Goal: Task Accomplishment & Management: Complete application form

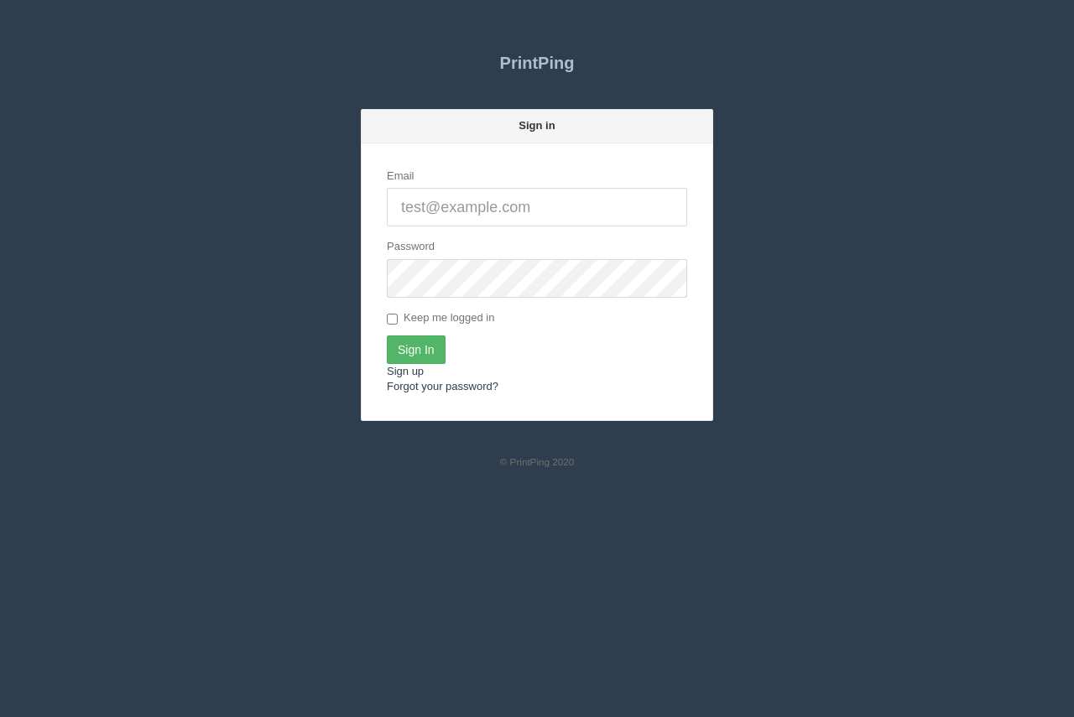
type input "[PERSON_NAME][EMAIL_ADDRESS][DOMAIN_NAME]"
click at [425, 345] on input "Sign In" at bounding box center [416, 350] width 59 height 29
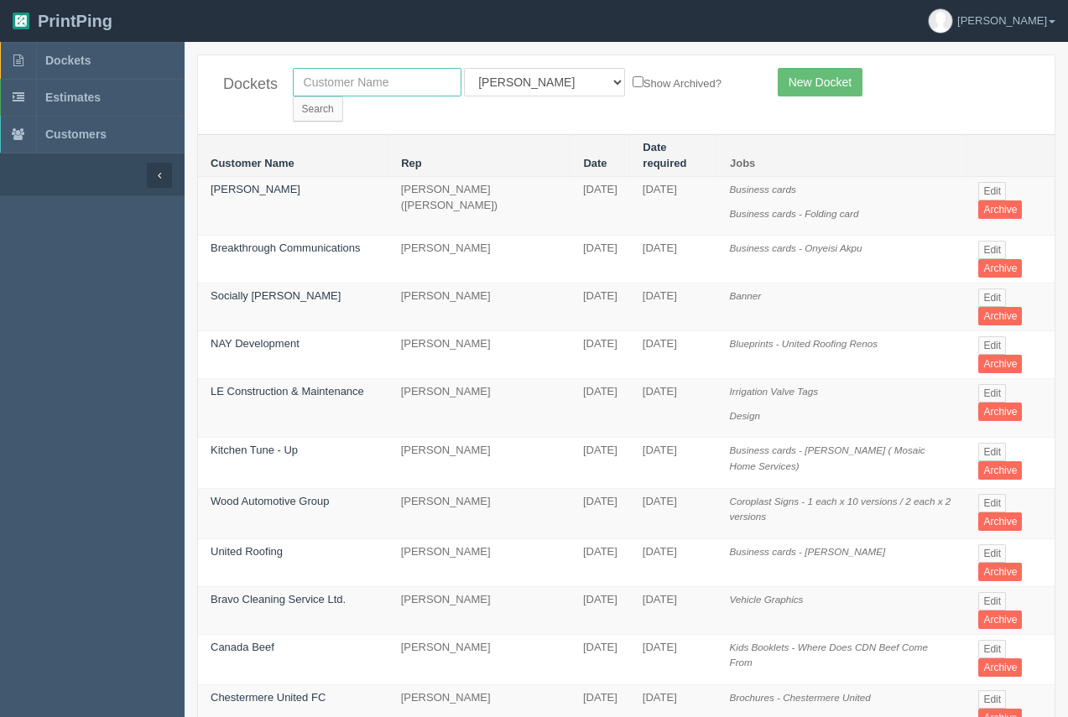
click at [410, 93] on input "text" at bounding box center [377, 82] width 169 height 29
type input "process"
click at [343, 97] on input "Search" at bounding box center [318, 109] width 50 height 25
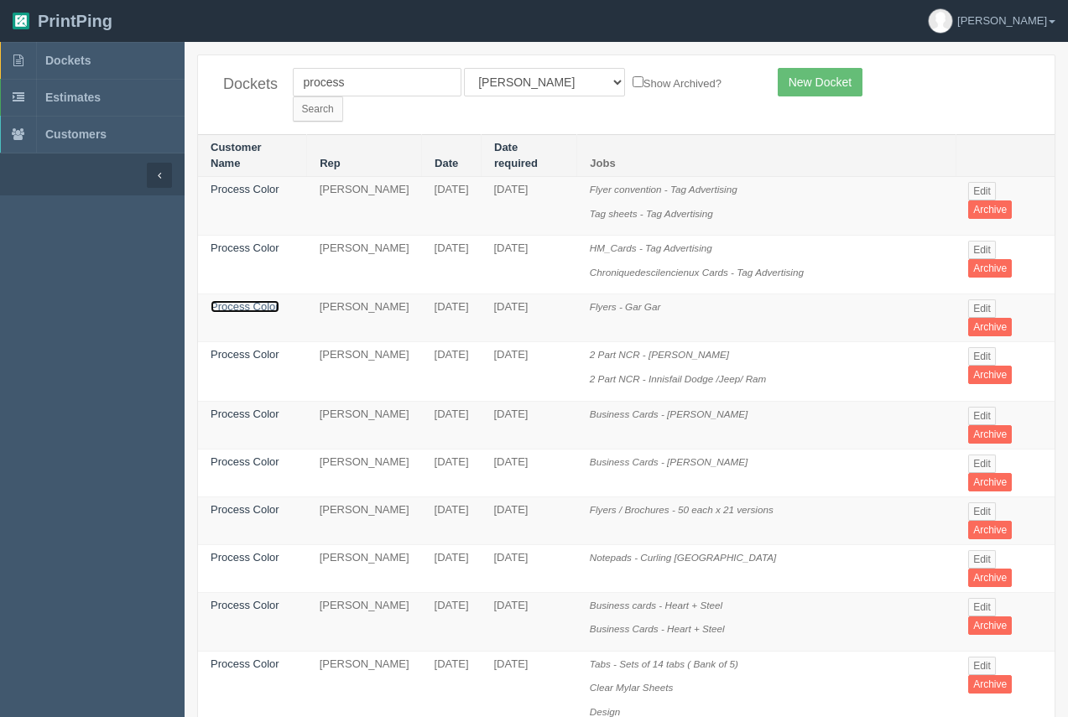
click at [257, 300] on link "Process Color" at bounding box center [245, 306] width 69 height 13
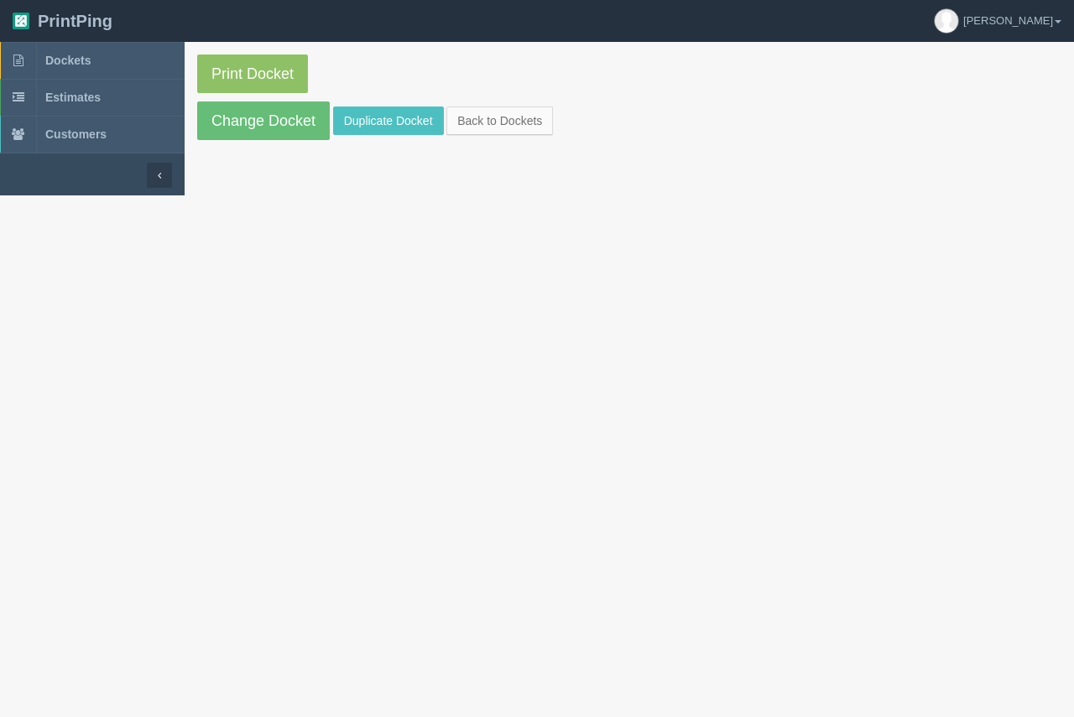
drag, startPoint x: 257, startPoint y: 285, endPoint x: 258, endPoint y: 191, distance: 94.0
click at [271, 143] on section "Print Docket Change Docket Duplicate Docket Back to Dockets" at bounding box center [630, 97] width 890 height 111
click at [271, 129] on link "Change Docket" at bounding box center [263, 121] width 133 height 39
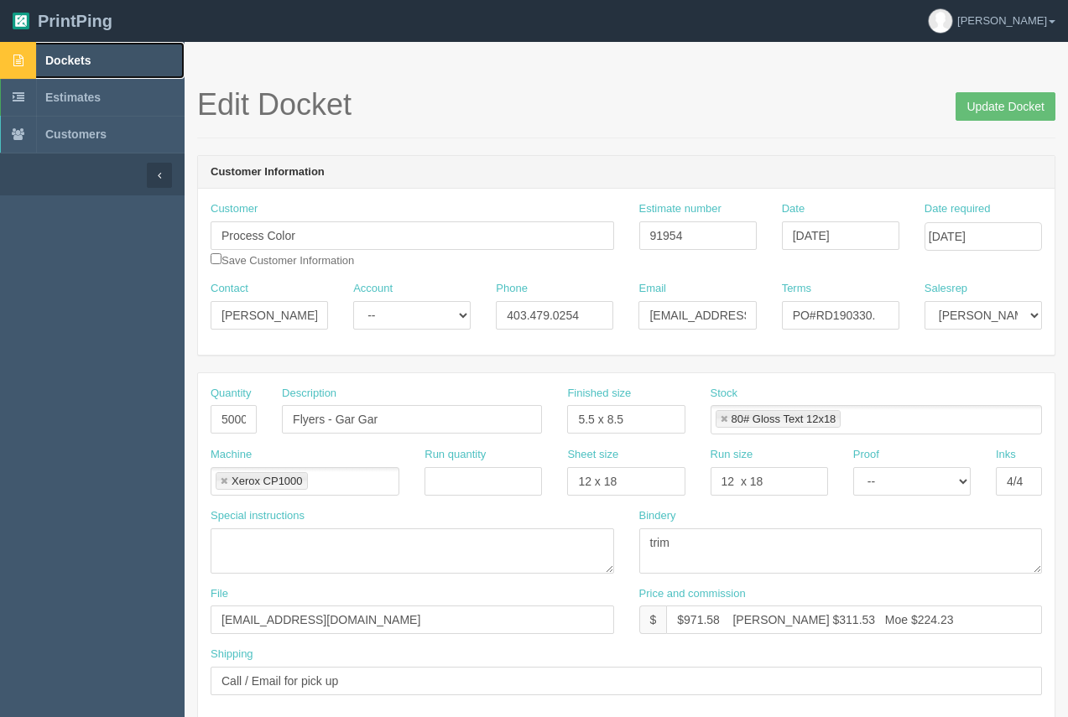
click at [65, 56] on span "Dockets" at bounding box center [67, 60] width 45 height 13
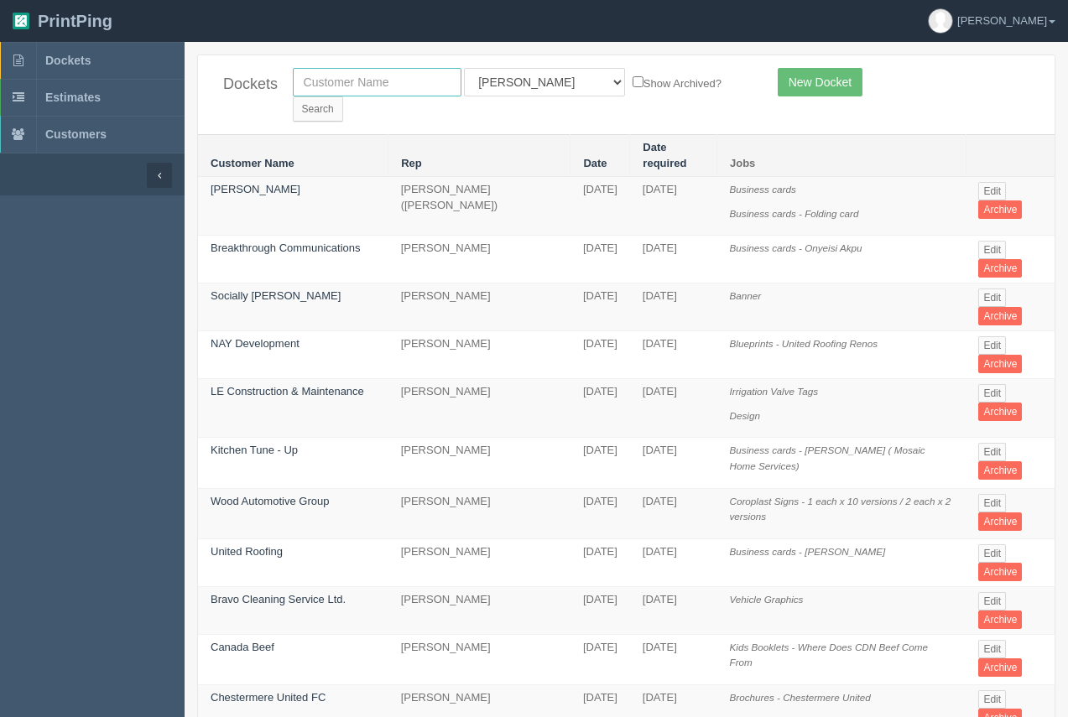
click at [397, 79] on input "text" at bounding box center [377, 82] width 169 height 29
type input "airsprint"
drag, startPoint x: 670, startPoint y: 76, endPoint x: 663, endPoint y: 80, distance: 8.6
click at [343, 97] on input "Search" at bounding box center [318, 109] width 50 height 25
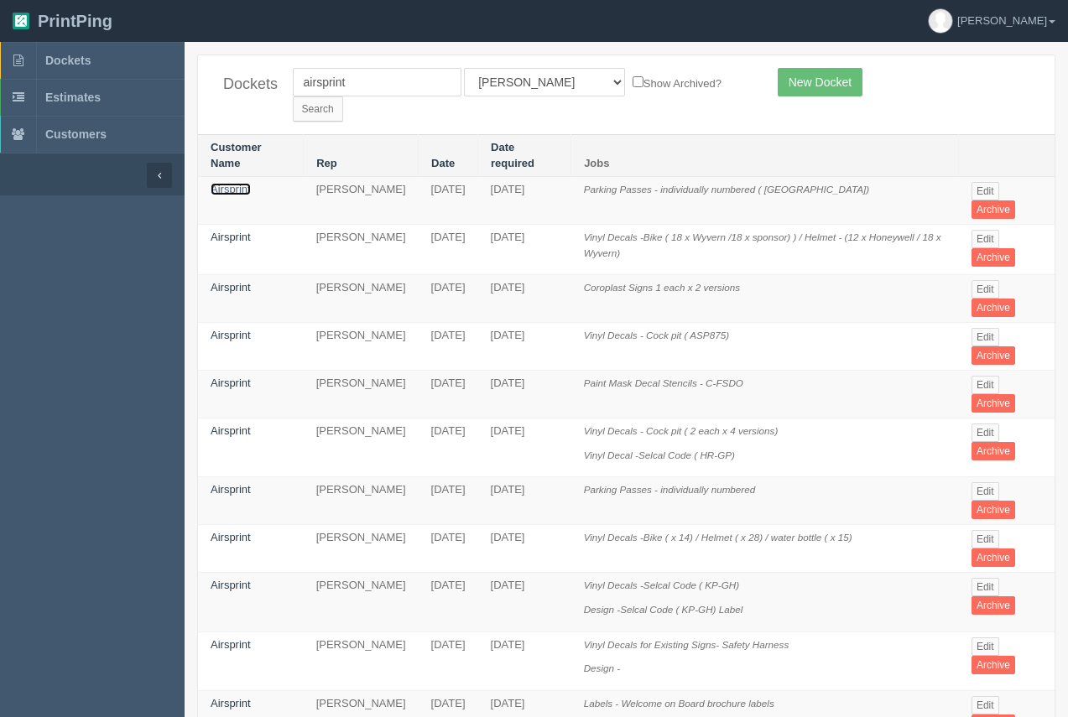
click at [248, 183] on link "Airsprint" at bounding box center [231, 189] width 40 height 13
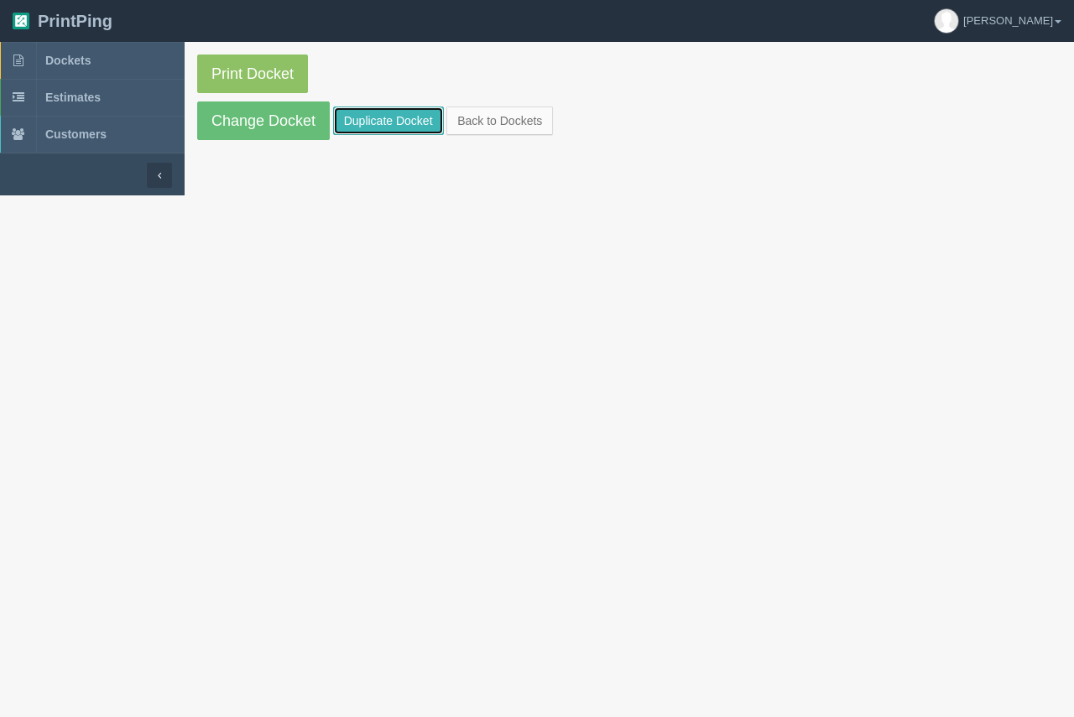
click at [378, 116] on link "Duplicate Docket" at bounding box center [388, 121] width 111 height 29
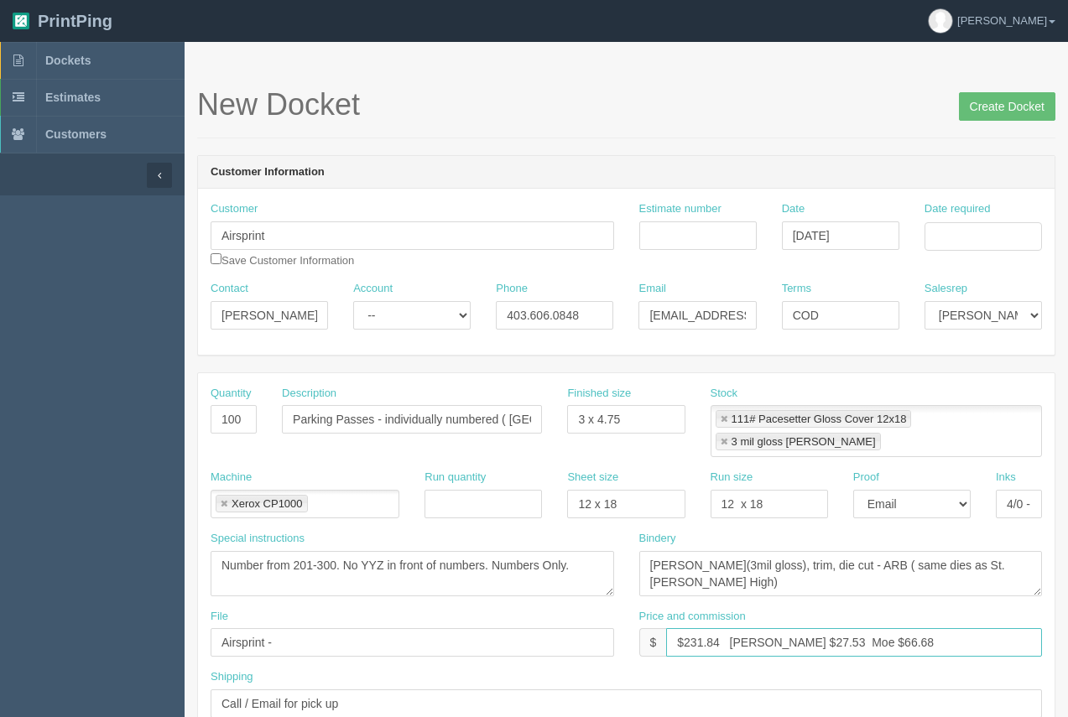
drag, startPoint x: 721, startPoint y: 619, endPoint x: 694, endPoint y: 617, distance: 27.0
click at [695, 629] on input "$231.84 Arif $27.53 Moe $66.68" at bounding box center [854, 643] width 376 height 29
type input "$232.59 Arif $27.53 Moe $66.68"
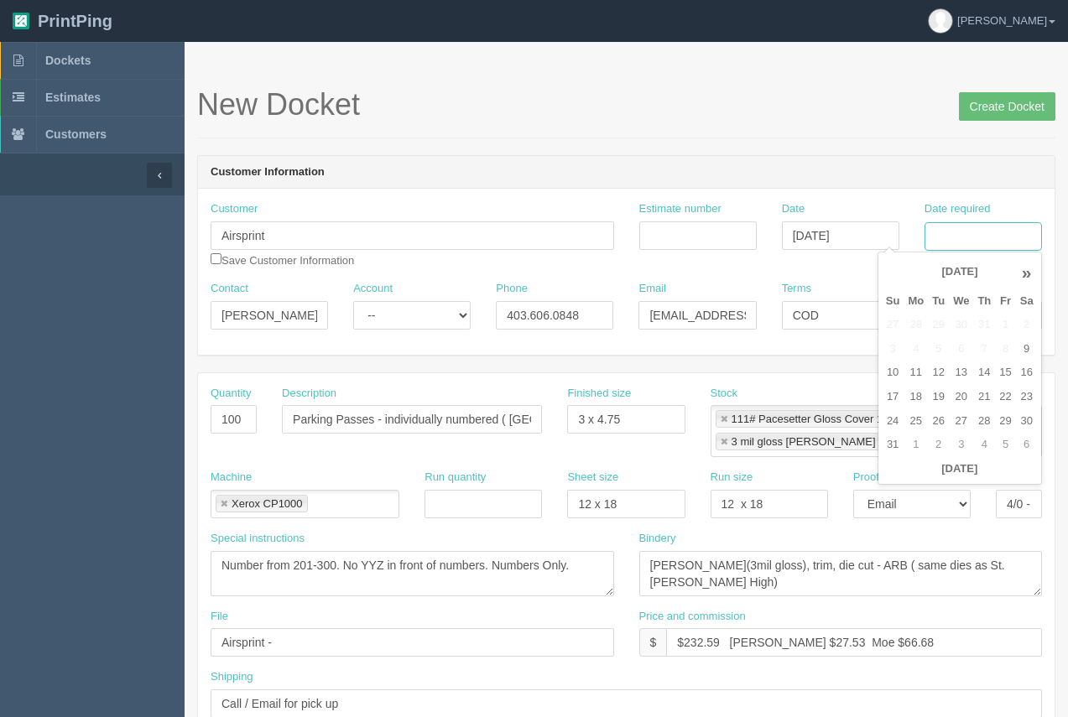
click at [952, 229] on input "Date required" at bounding box center [983, 236] width 117 height 29
click at [916, 358] on td "4" at bounding box center [916, 349] width 24 height 24
drag, startPoint x: 942, startPoint y: 395, endPoint x: 890, endPoint y: 185, distance: 216.8
click at [940, 392] on td "19" at bounding box center [938, 397] width 21 height 24
type input "[DATE]"
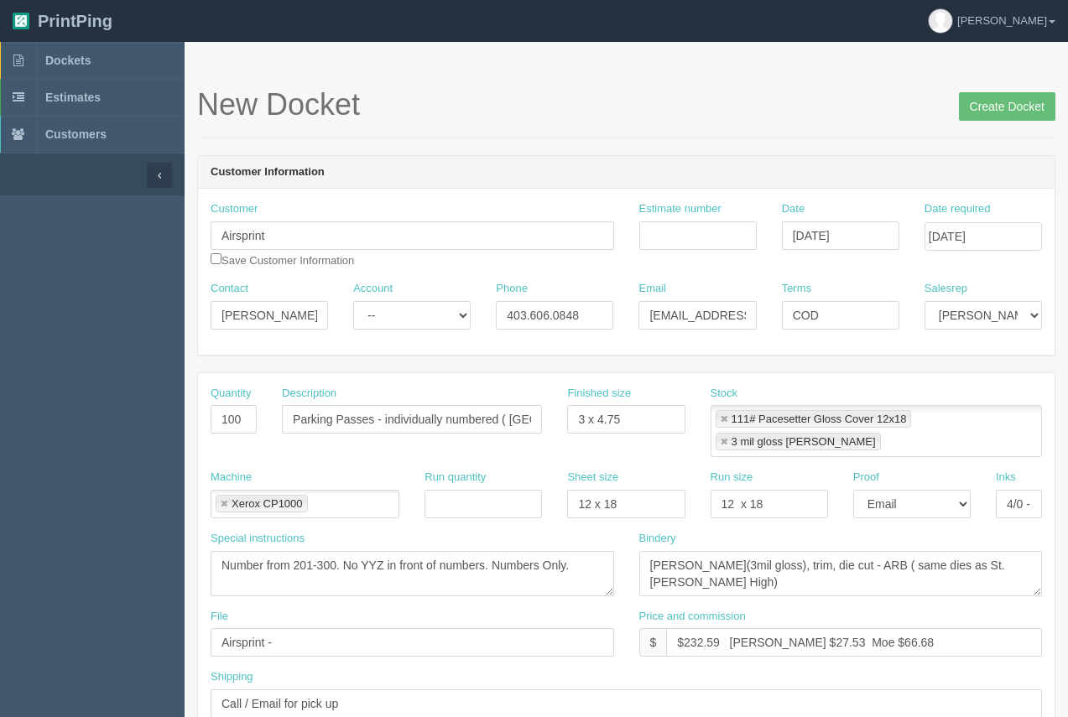
drag, startPoint x: 868, startPoint y: 123, endPoint x: 541, endPoint y: 284, distance: 363.7
click at [867, 125] on div "New Docket Create Docket" at bounding box center [626, 113] width 858 height 50
drag, startPoint x: 1005, startPoint y: 544, endPoint x: 629, endPoint y: 548, distance: 376.8
click at [651, 551] on textarea "lam(3mil gloss), trim, die cut - ARB ( same dies as St. Francis High)" at bounding box center [841, 573] width 404 height 45
type textarea "lam ( dry erase), trim - ARB"
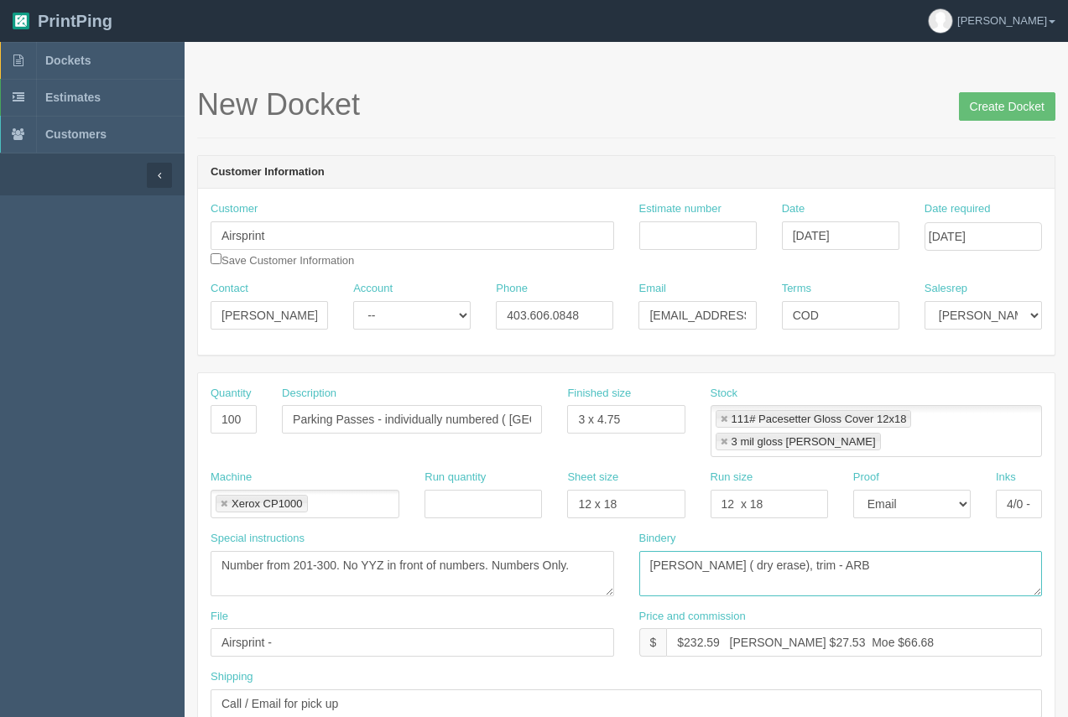
click at [719, 415] on link at bounding box center [724, 420] width 10 height 11
type input "3 mil gloss lam"
type textarea "lam ( dry erase), trim - ARB"
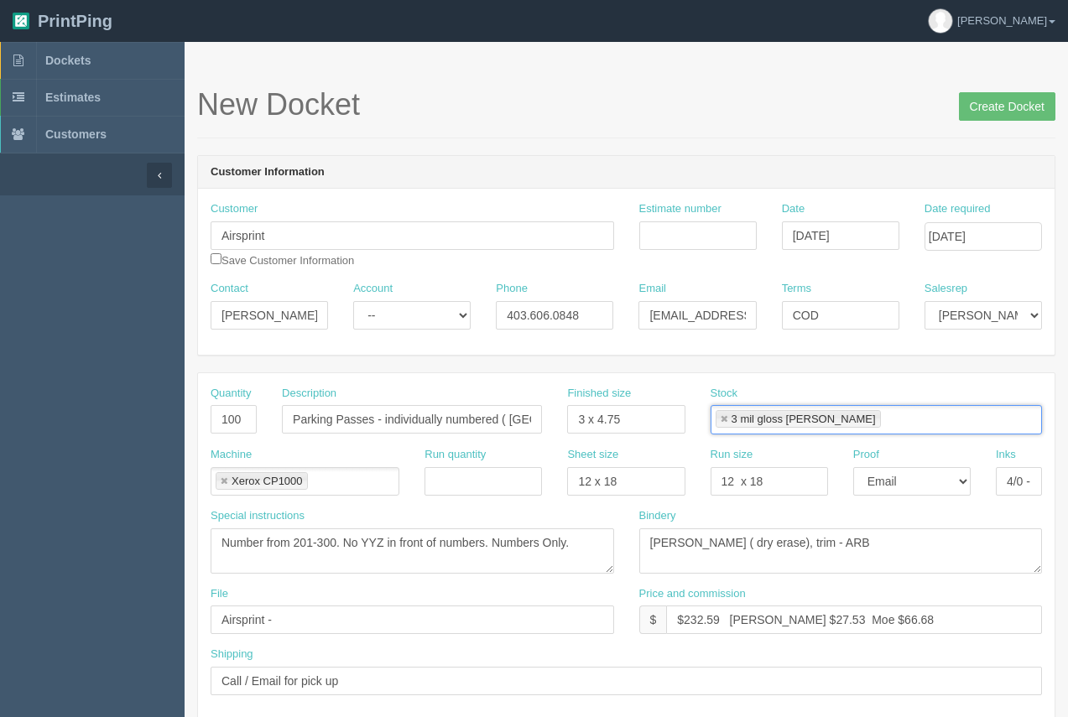
click at [718, 414] on li "3 mil gloss lam" at bounding box center [798, 419] width 165 height 18
click at [721, 218] on div "Estimate number" at bounding box center [697, 225] width 117 height 49
click at [720, 224] on input "Estimate number" at bounding box center [697, 236] width 117 height 29
type input "92057"
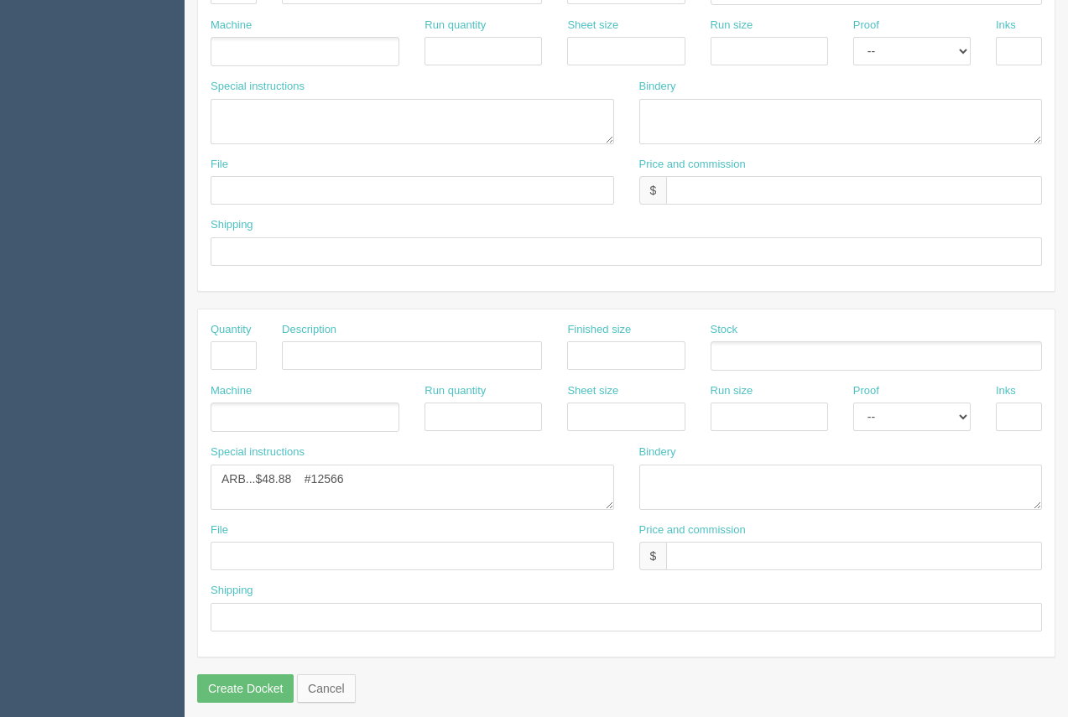
scroll to position [806, 0]
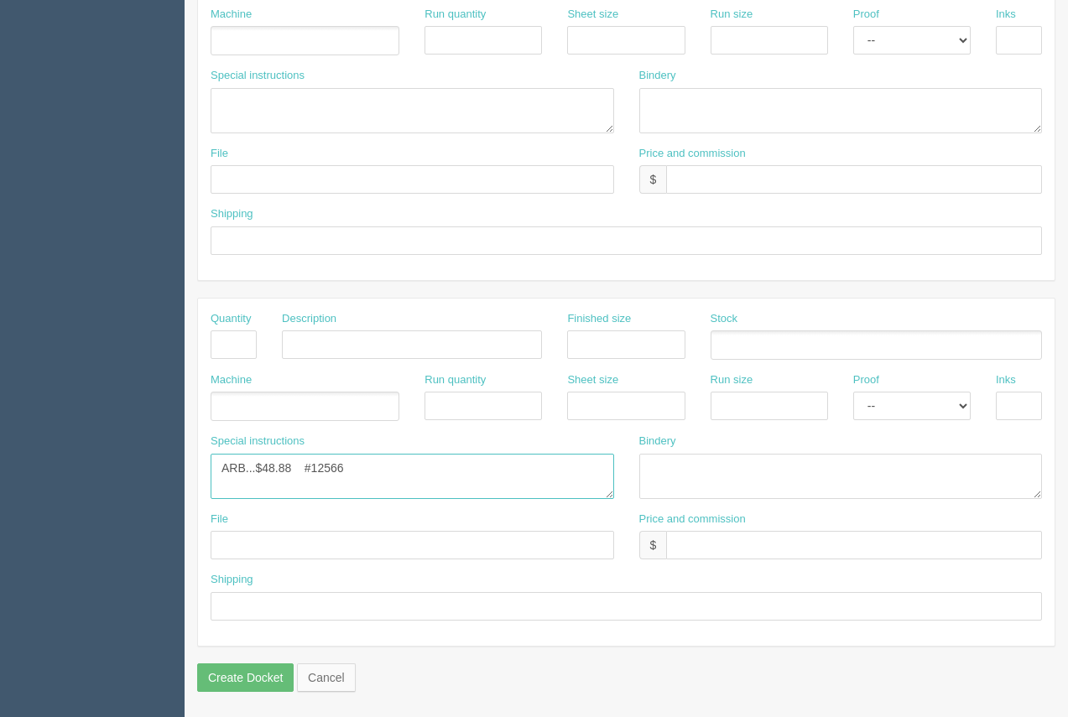
drag, startPoint x: 377, startPoint y: 476, endPoint x: 333, endPoint y: 470, distance: 44.0
click at [332, 469] on textarea "ARB...$48.88 #12566" at bounding box center [413, 476] width 404 height 45
click at [294, 466] on textarea "ARB...$48.88 #12566" at bounding box center [413, 476] width 404 height 45
click at [291, 468] on textarea "ARB...$48.88 #12566" at bounding box center [413, 476] width 404 height 45
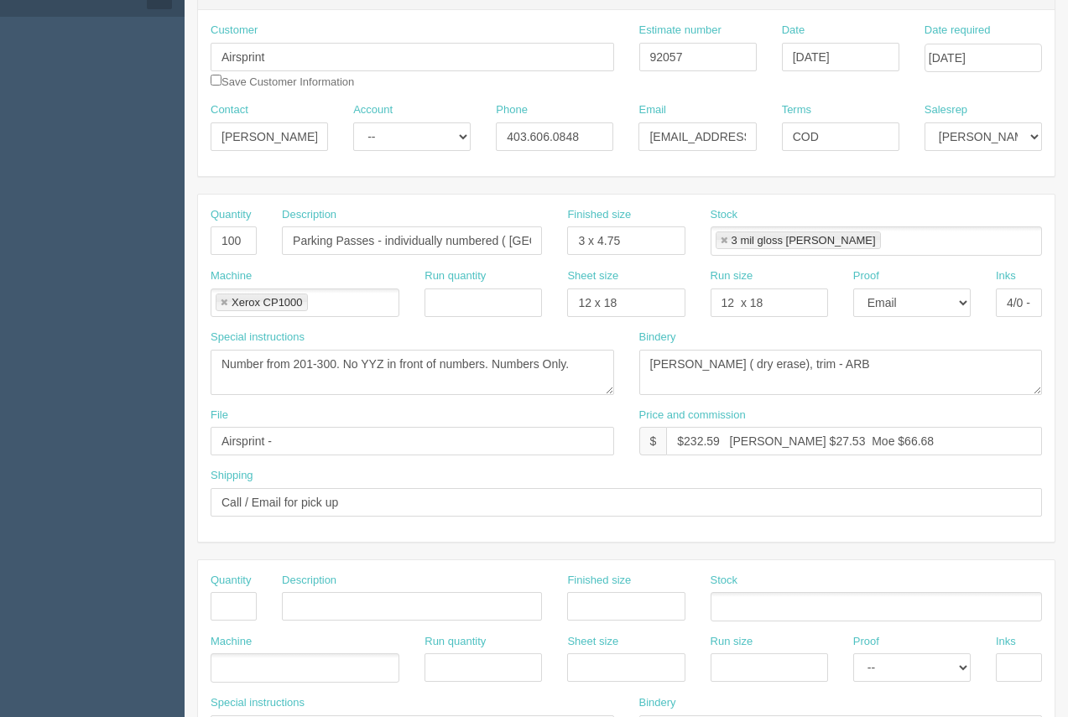
type textarea "ARB...$72.83 #12578"
click at [244, 240] on input "100" at bounding box center [234, 241] width 46 height 29
type input "2"
drag, startPoint x: 293, startPoint y: 245, endPoint x: 530, endPoint y: 248, distance: 236.7
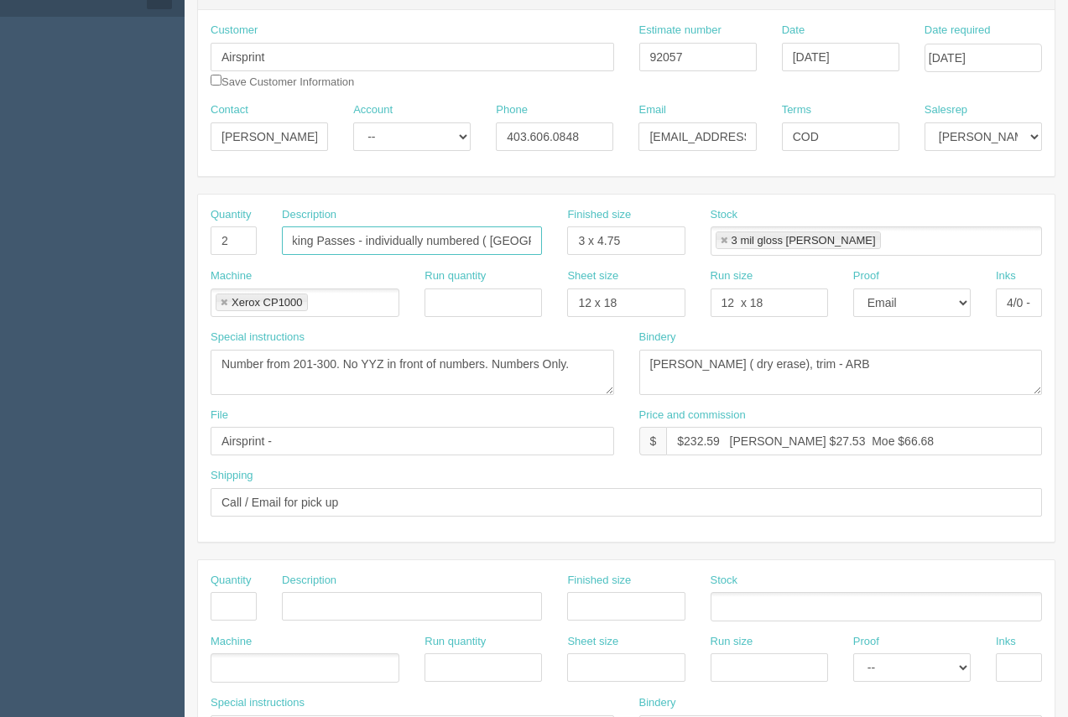
click at [533, 237] on input "Parking Passes - individually numbered ( [GEOGRAPHIC_DATA])" at bounding box center [412, 241] width 260 height 29
type input "Posters - 1 each x 2 versions"
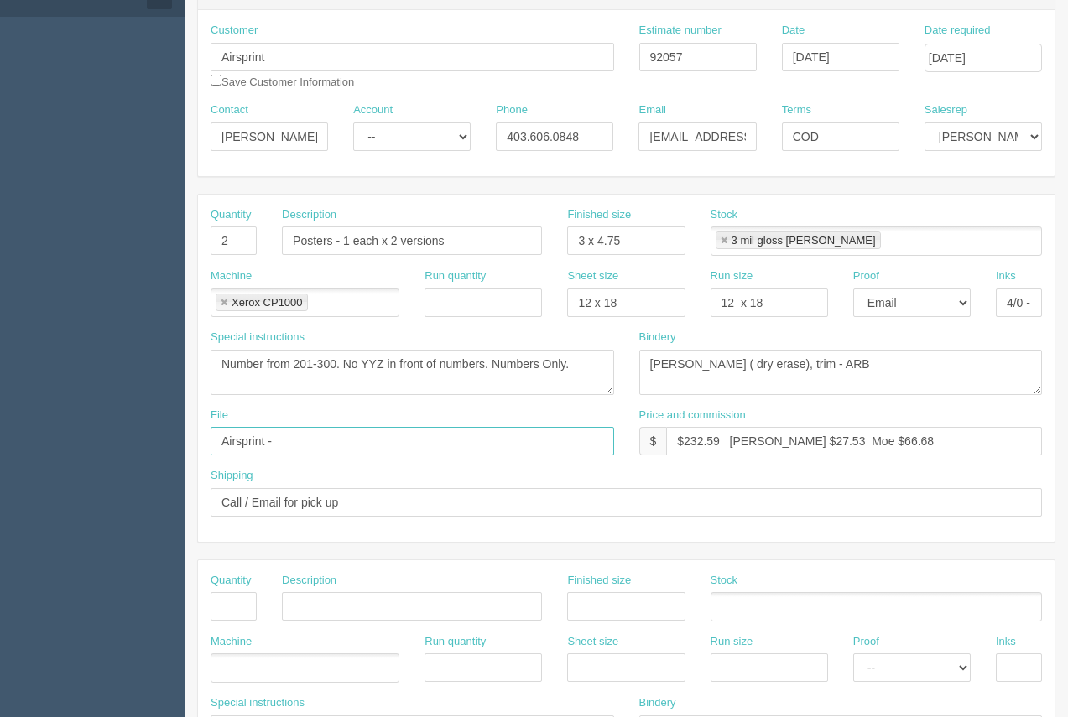
drag, startPoint x: 374, startPoint y: 451, endPoint x: 194, endPoint y: 450, distance: 180.4
click at [194, 450] on section "New Docket Create Docket Customer Information Customer Airsprint Save Customer …" at bounding box center [627, 604] width 884 height 1482
type input "files@allrush.ca. see instruc"
drag, startPoint x: 550, startPoint y: 365, endPoint x: 191, endPoint y: 403, distance: 361.1
click at [193, 399] on section "New Docket Create Docket Customer Information Customer Airsprint Save Customer …" at bounding box center [627, 604] width 884 height 1482
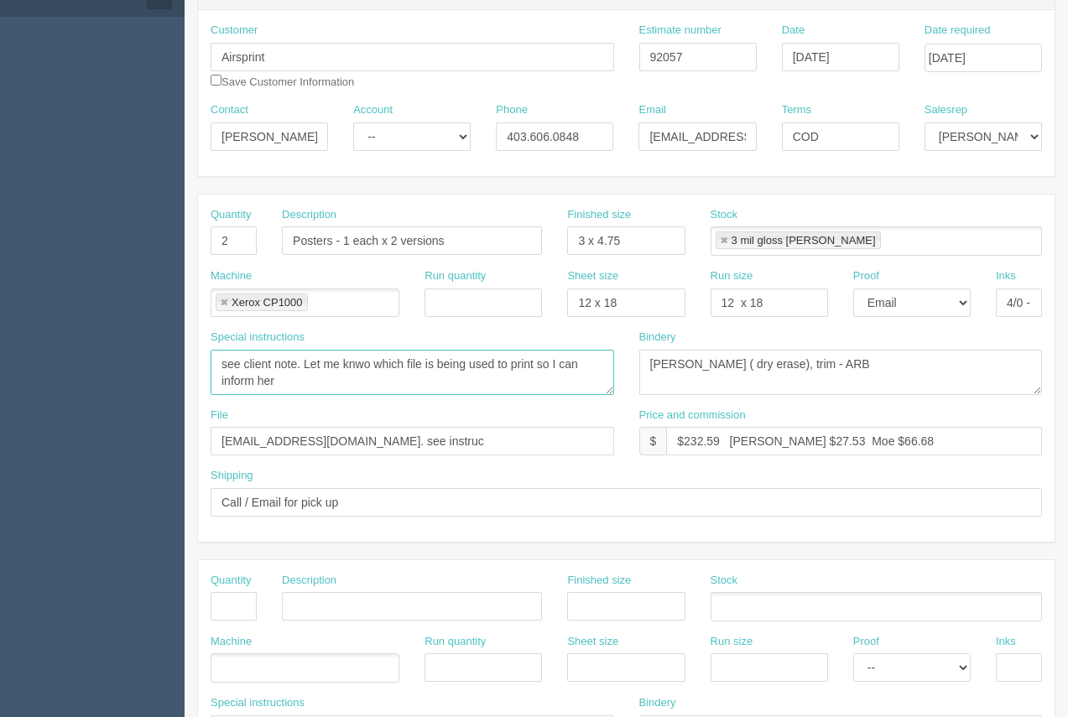
click at [367, 363] on textarea "Number from 201-300. No YYZ in front of numbers. Numbers Only." at bounding box center [413, 372] width 404 height 45
type textarea "see client note. Let me know which file is being used to print so I can inform …"
click at [936, 305] on select "-- Email Hard Copy" at bounding box center [911, 303] width 117 height 29
select select
click at [853, 289] on select "-- Email Hard Copy" at bounding box center [911, 303] width 117 height 29
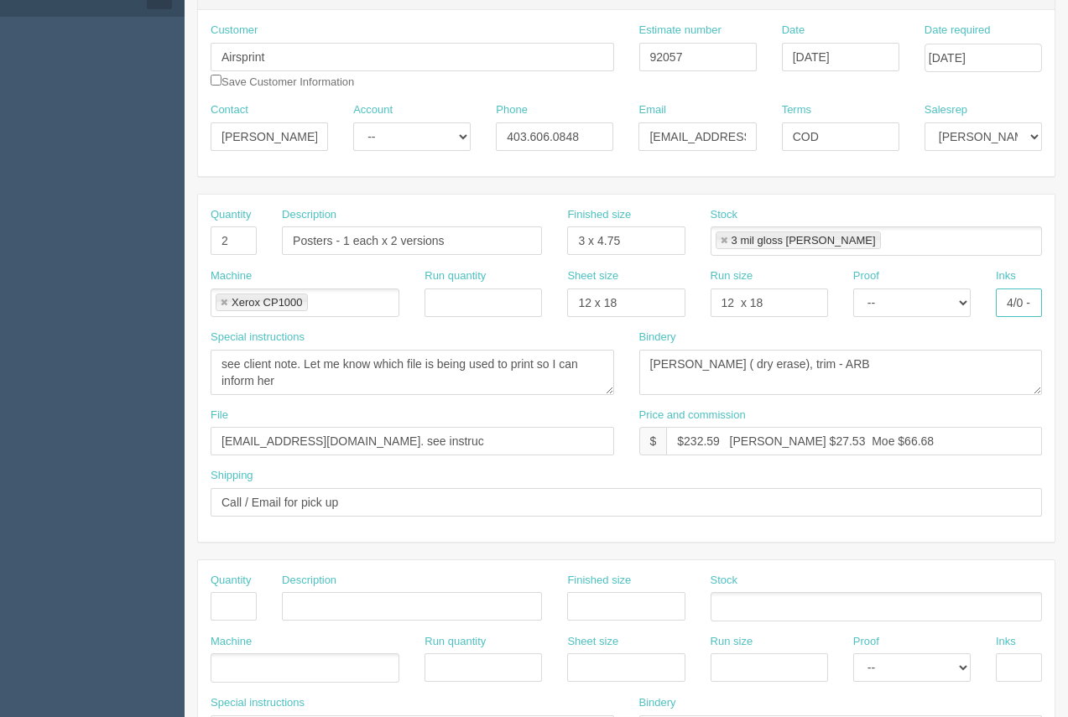
scroll to position [0, 13]
drag, startPoint x: 1008, startPoint y: 304, endPoint x: 1062, endPoint y: 296, distance: 55.1
click at [1062, 296] on section "New Docket Create Docket Customer Information Customer Airsprint Save Customer …" at bounding box center [627, 604] width 884 height 1482
type input "4/0"
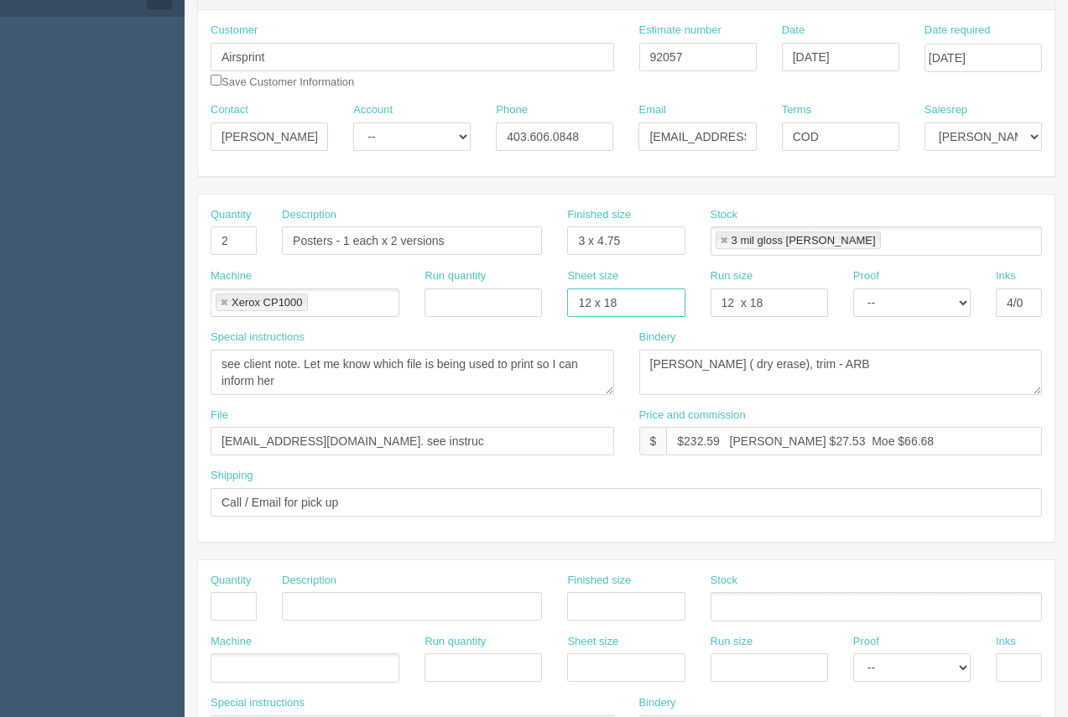
drag, startPoint x: 617, startPoint y: 306, endPoint x: 552, endPoint y: 324, distance: 67.0
click at [552, 324] on div "Machine Xerox CP1000 Xerox CP1000 Run quantity Sheet size 12 x 18 Run size 12 x…" at bounding box center [626, 299] width 857 height 61
click at [723, 243] on link at bounding box center [724, 241] width 10 height 11
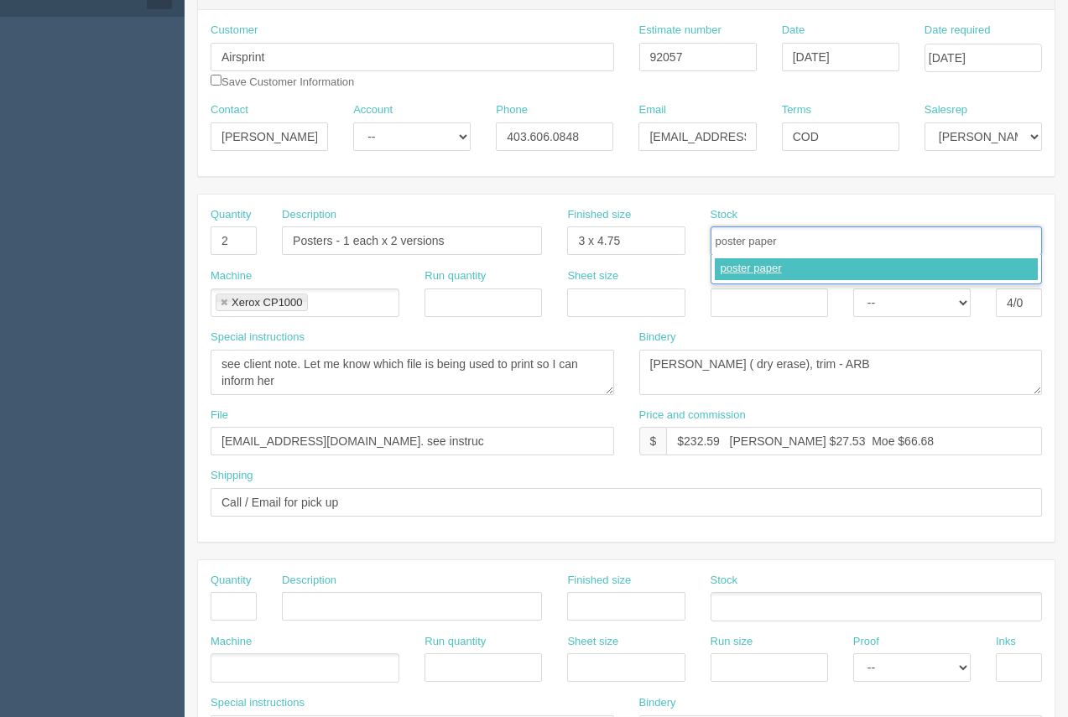
type input "poster paper"
type input "dry erase lam"
type input "poster paper,dry erase lam"
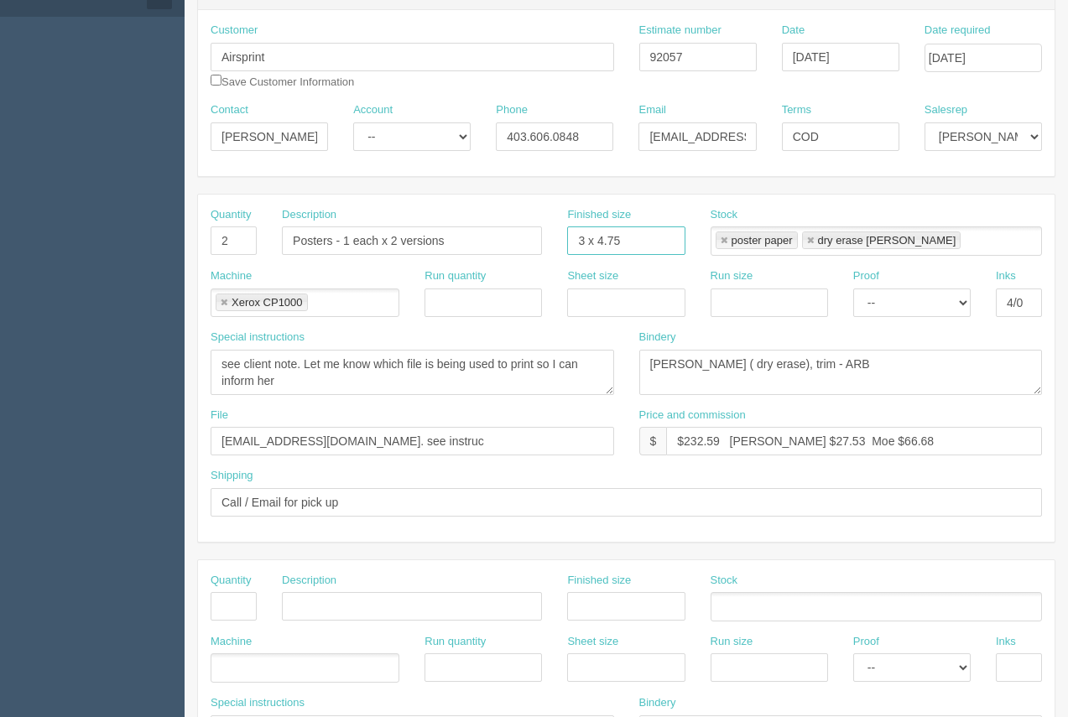
drag, startPoint x: 634, startPoint y: 239, endPoint x: 558, endPoint y: 248, distance: 76.1
click at [558, 248] on div "Finished size 3 x 4.75" at bounding box center [626, 237] width 143 height 61
click at [572, 246] on input "0 x 60" at bounding box center [625, 241] width 117 height 29
type input "40 x 60"
click at [225, 302] on link at bounding box center [224, 303] width 10 height 11
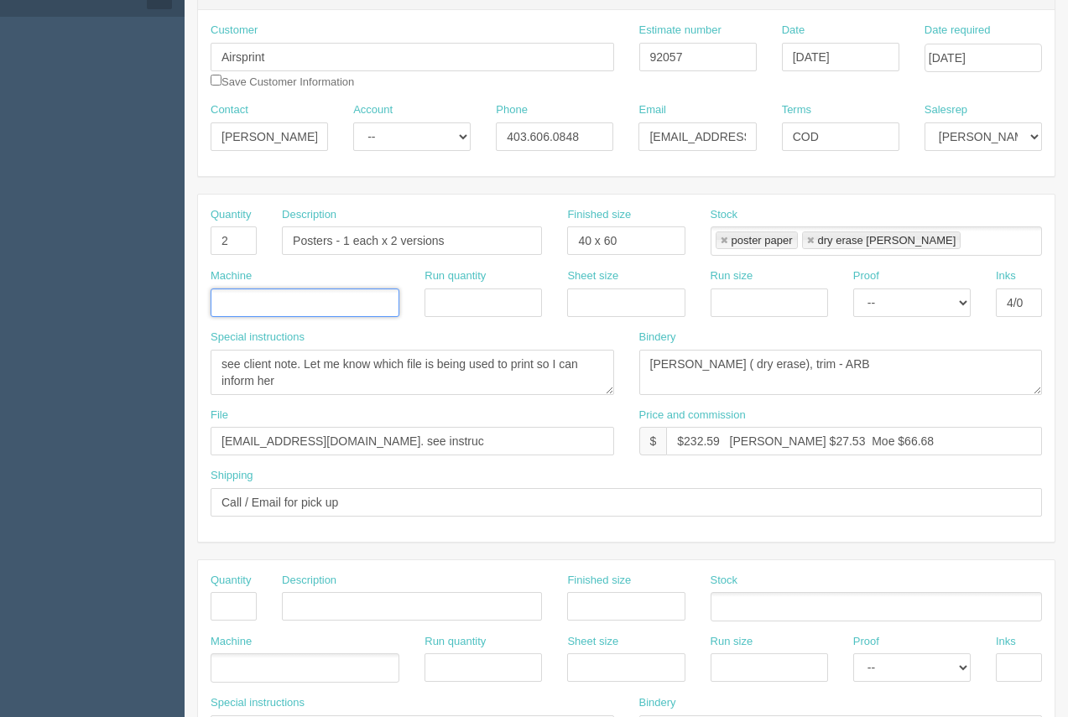
click at [225, 302] on input "text" at bounding box center [219, 304] width 17 height 24
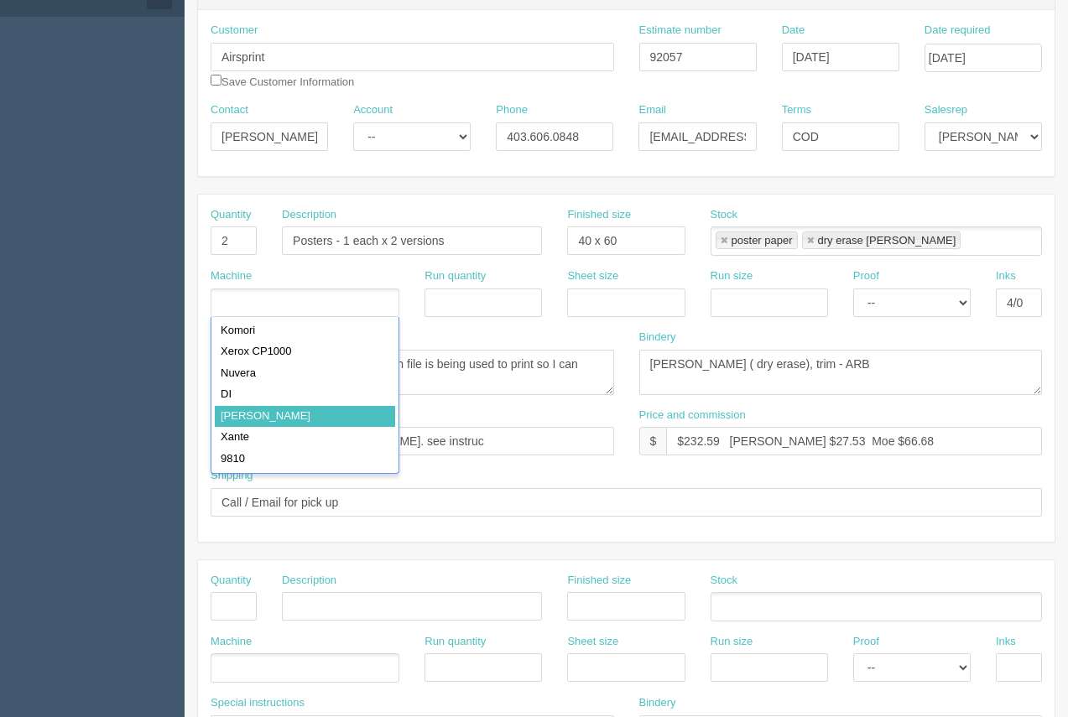
type input "Roland"
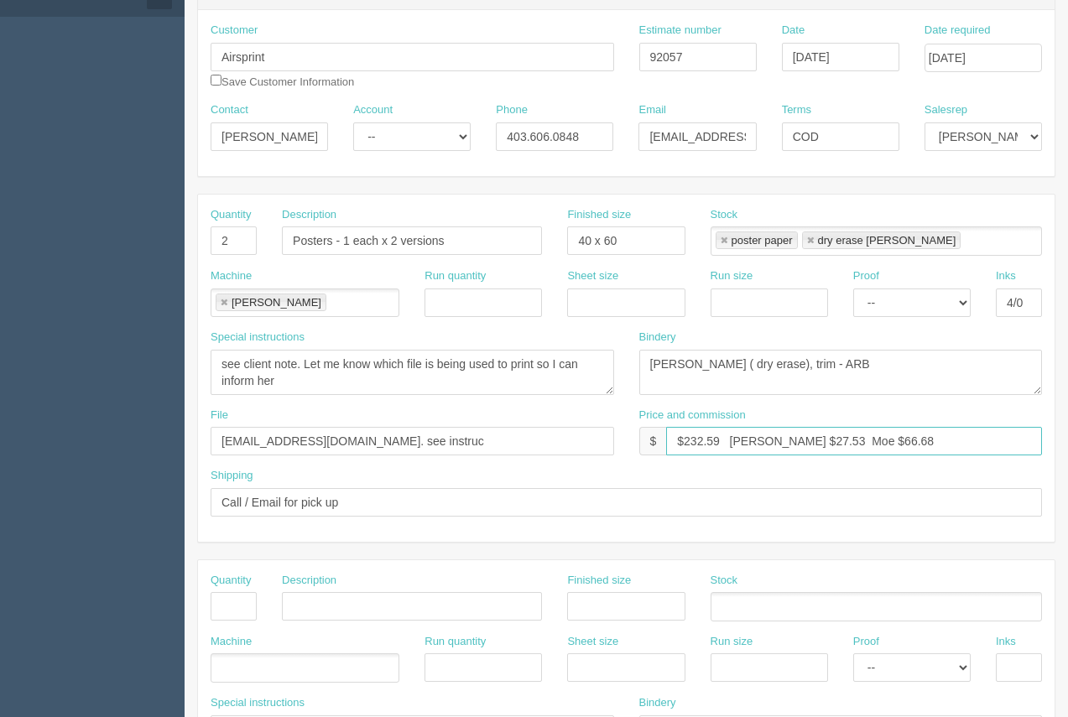
drag, startPoint x: 784, startPoint y: 440, endPoint x: 760, endPoint y: 436, distance: 23.9
click at [760, 436] on input "$232.59 Arif $27.53 Moe $66.68" at bounding box center [854, 441] width 376 height 29
drag, startPoint x: 867, startPoint y: 443, endPoint x: 833, endPoint y: 440, distance: 33.7
click at [833, 440] on input "$232.59 Arif $42.84 Moe $66.68" at bounding box center [854, 441] width 376 height 29
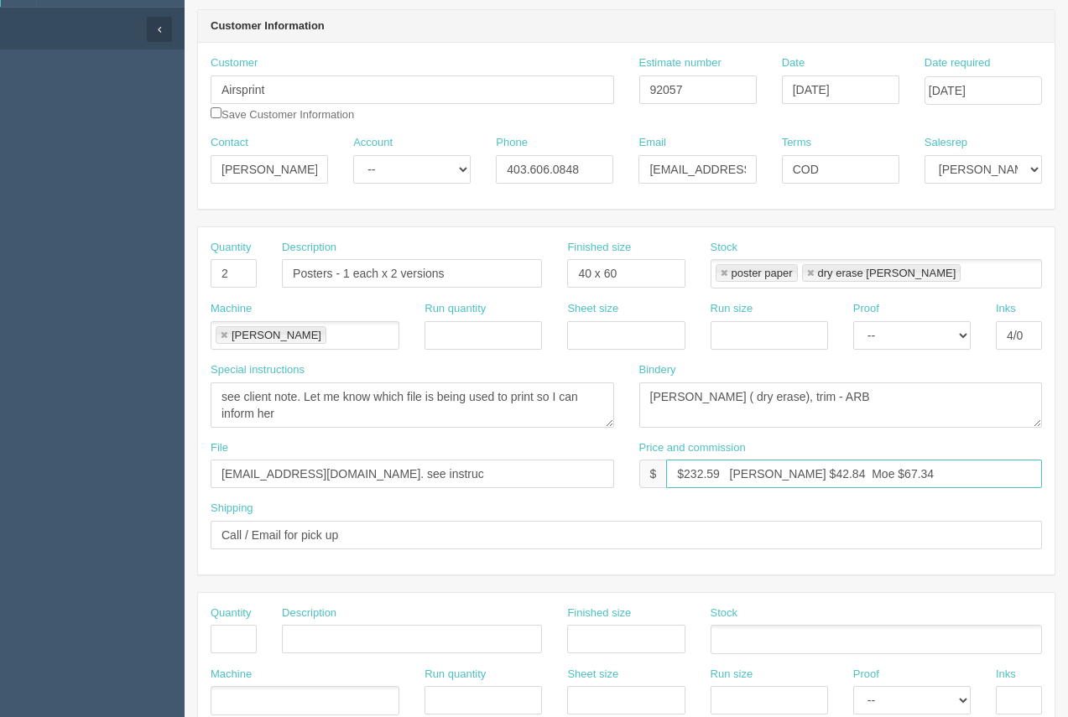
scroll to position [25, 0]
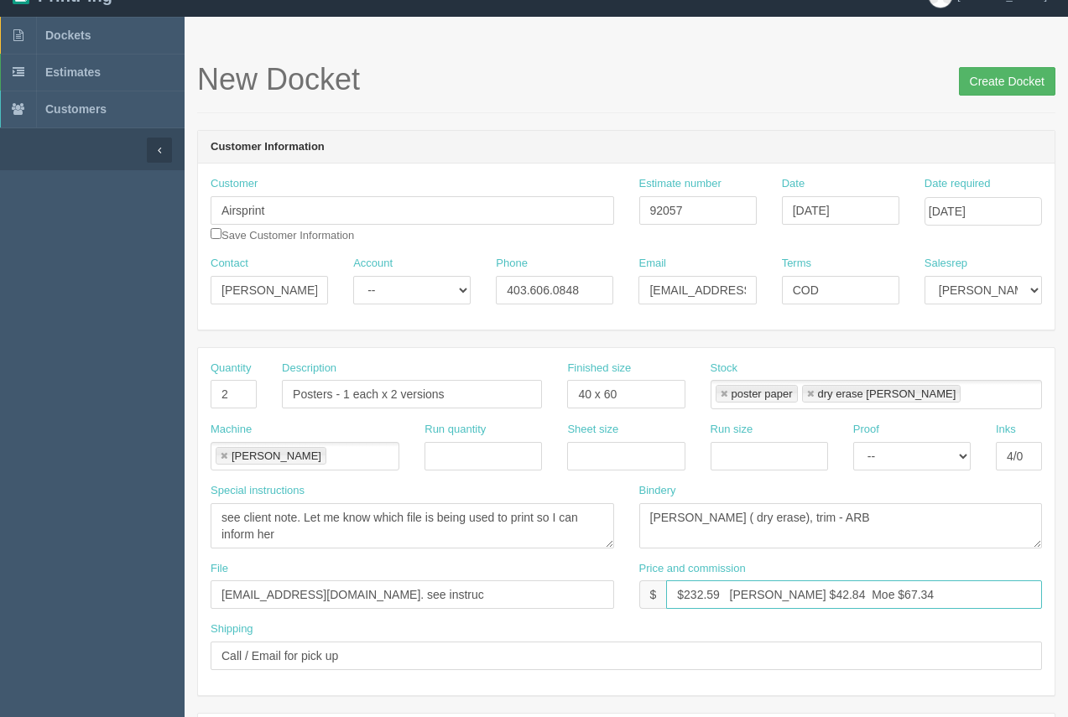
type input "$232.59 Arif $42.84 Moe $67.34"
click at [1011, 94] on input "Create Docket" at bounding box center [1007, 81] width 97 height 29
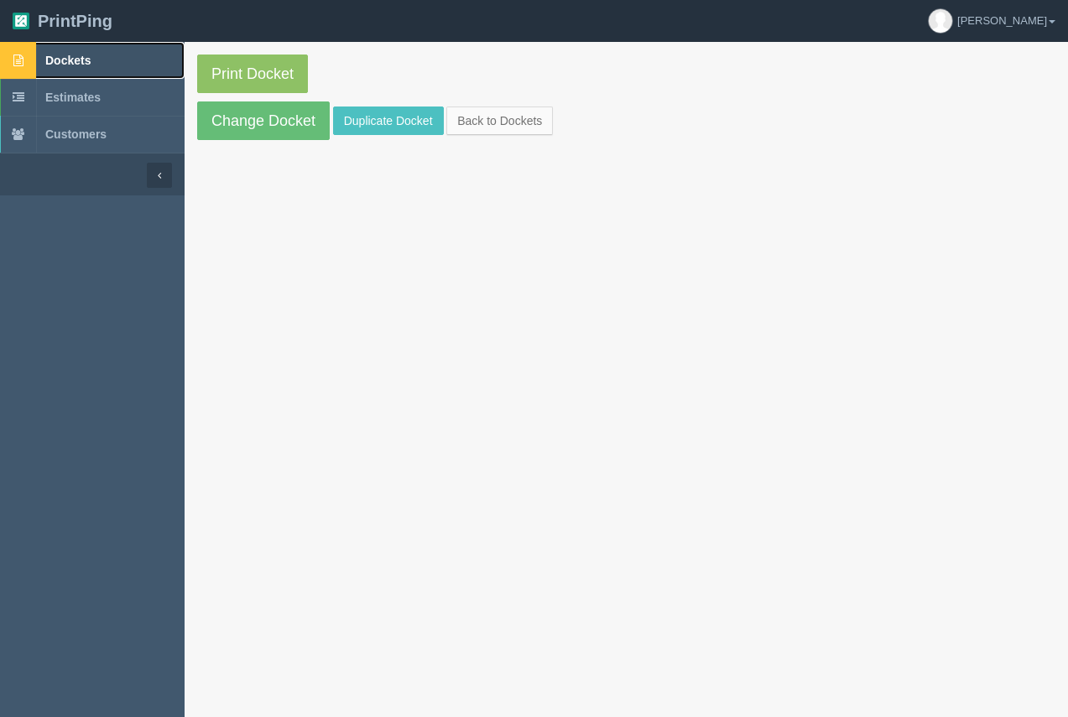
click at [80, 55] on span "Dockets" at bounding box center [67, 60] width 45 height 13
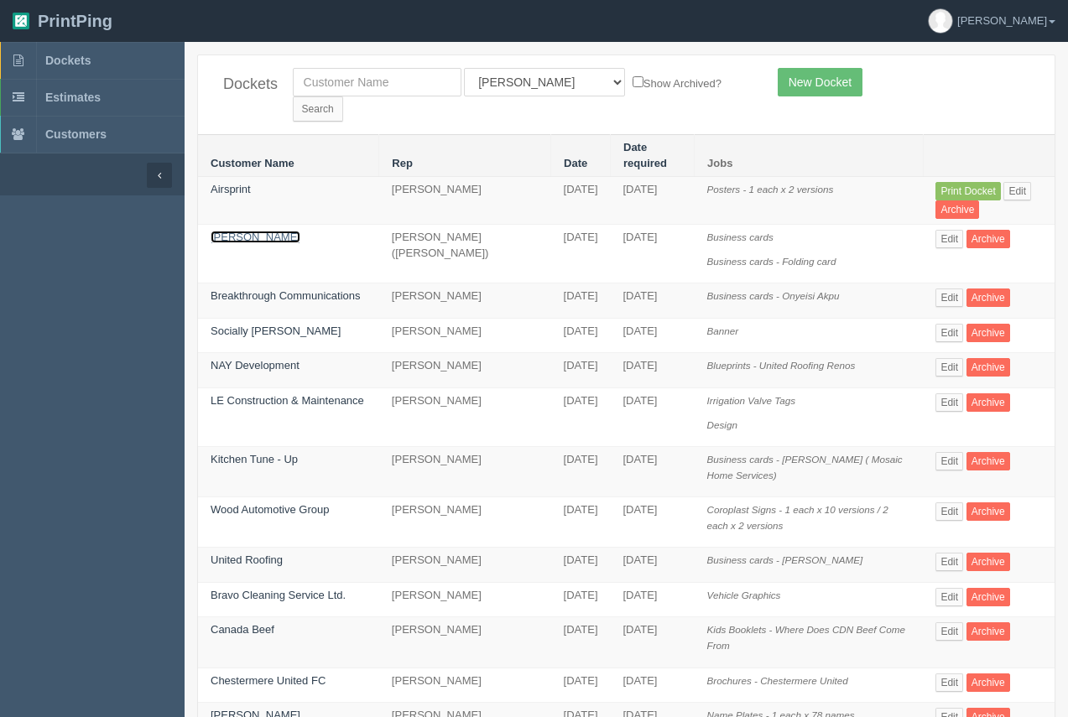
click at [227, 231] on link "[PERSON_NAME]" at bounding box center [256, 237] width 90 height 13
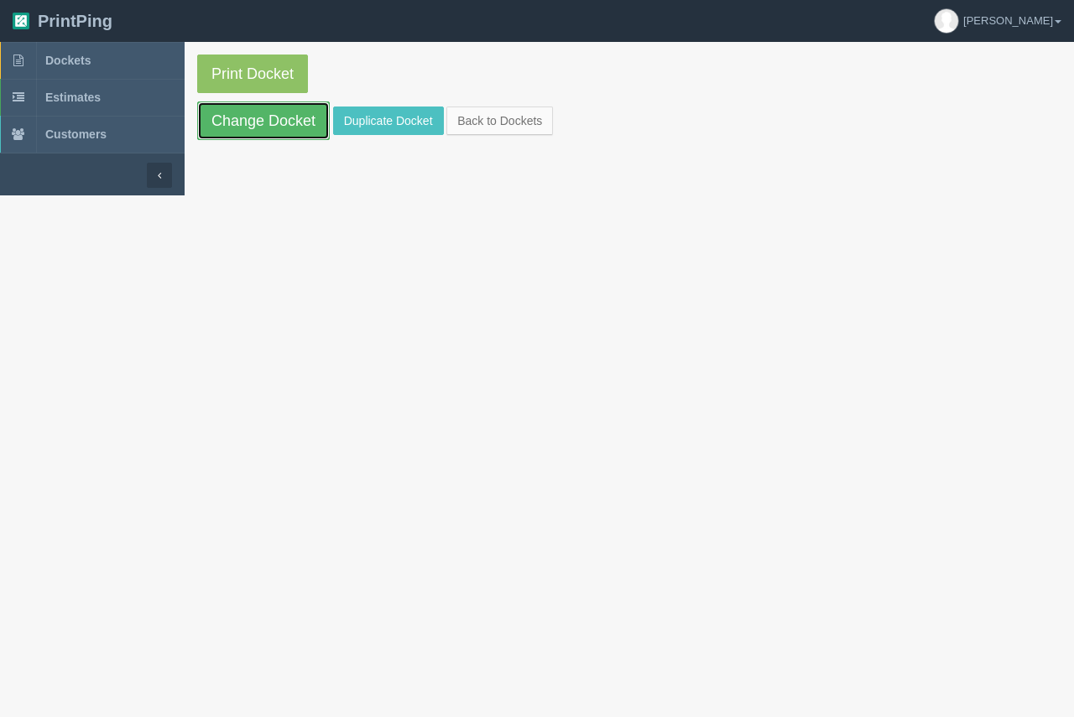
click at [253, 134] on link "Change Docket" at bounding box center [263, 121] width 133 height 39
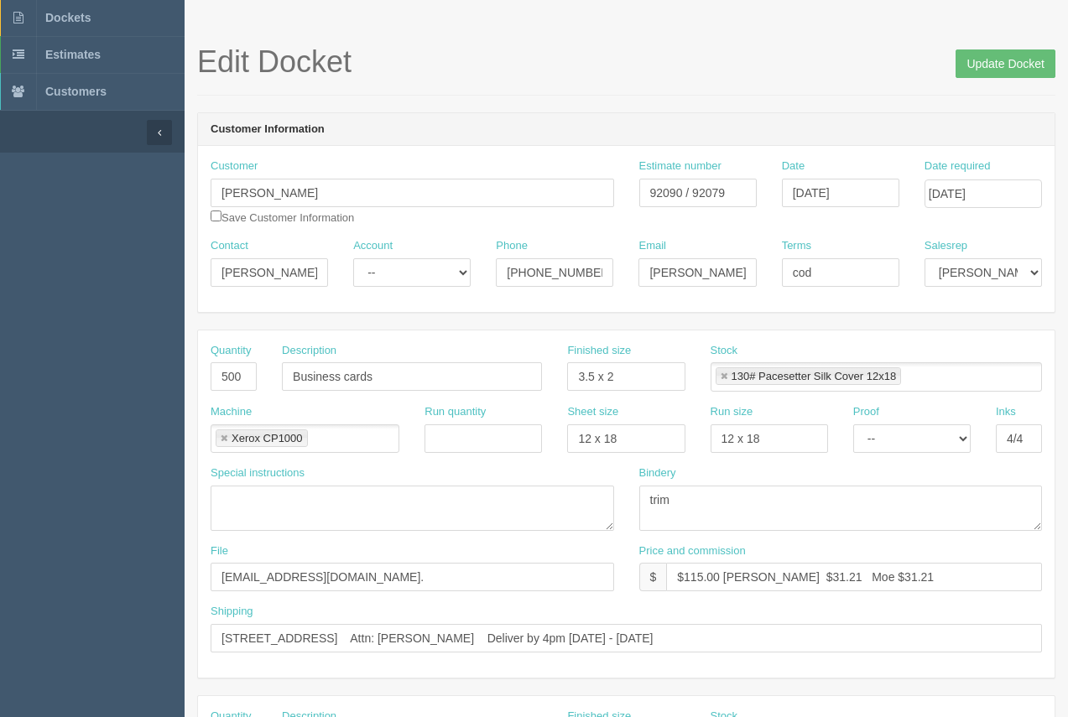
scroll to position [44, 0]
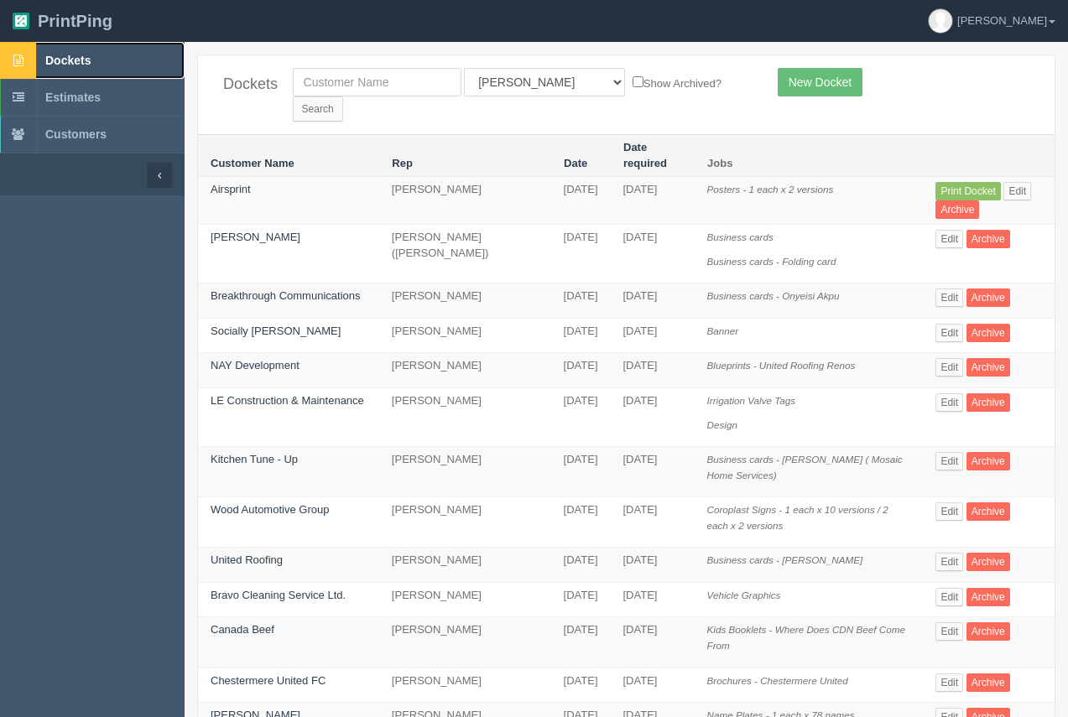
click at [63, 62] on span "Dockets" at bounding box center [67, 60] width 45 height 13
